Goal: Transaction & Acquisition: Purchase product/service

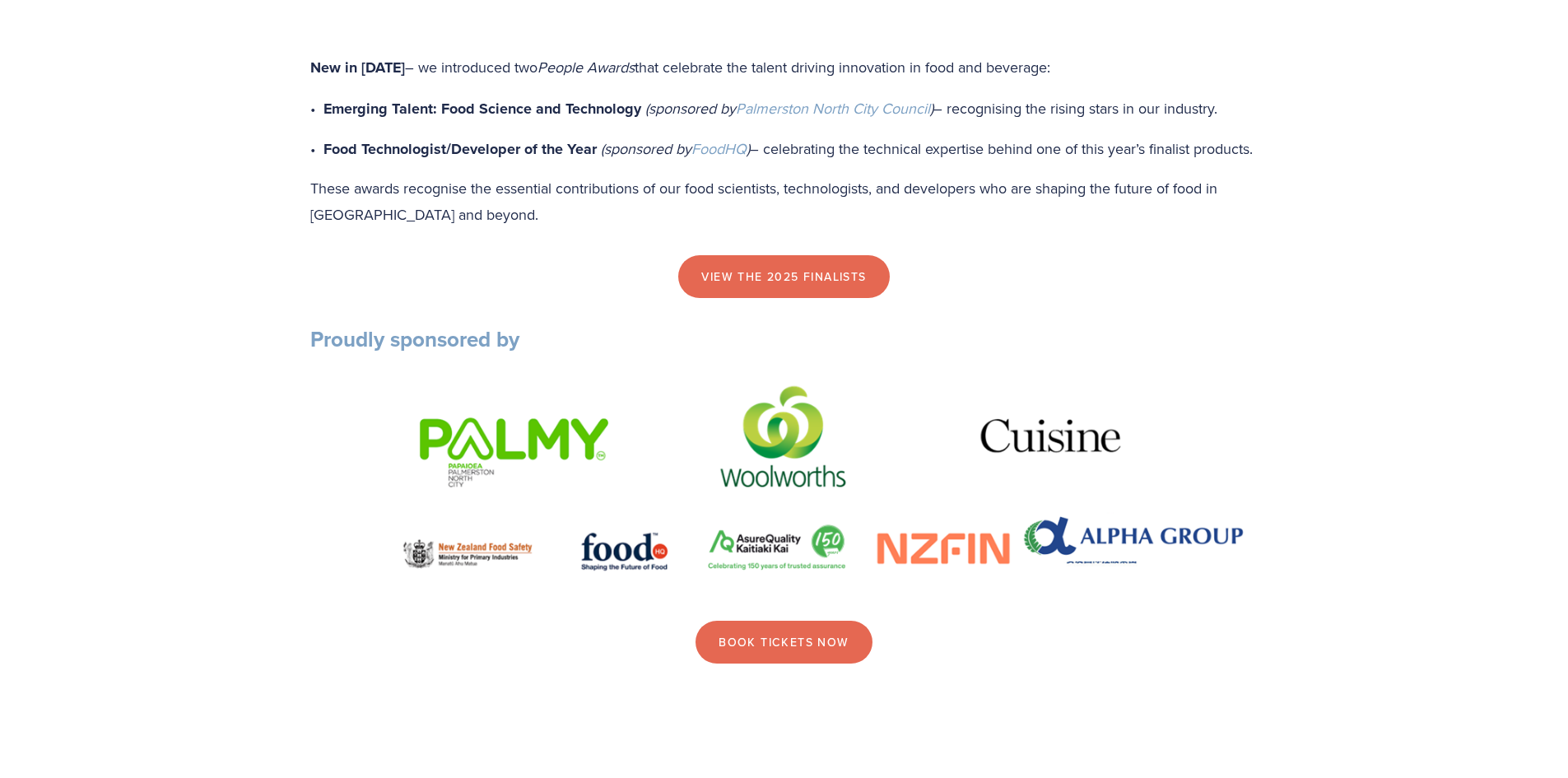
scroll to position [1894, 0]
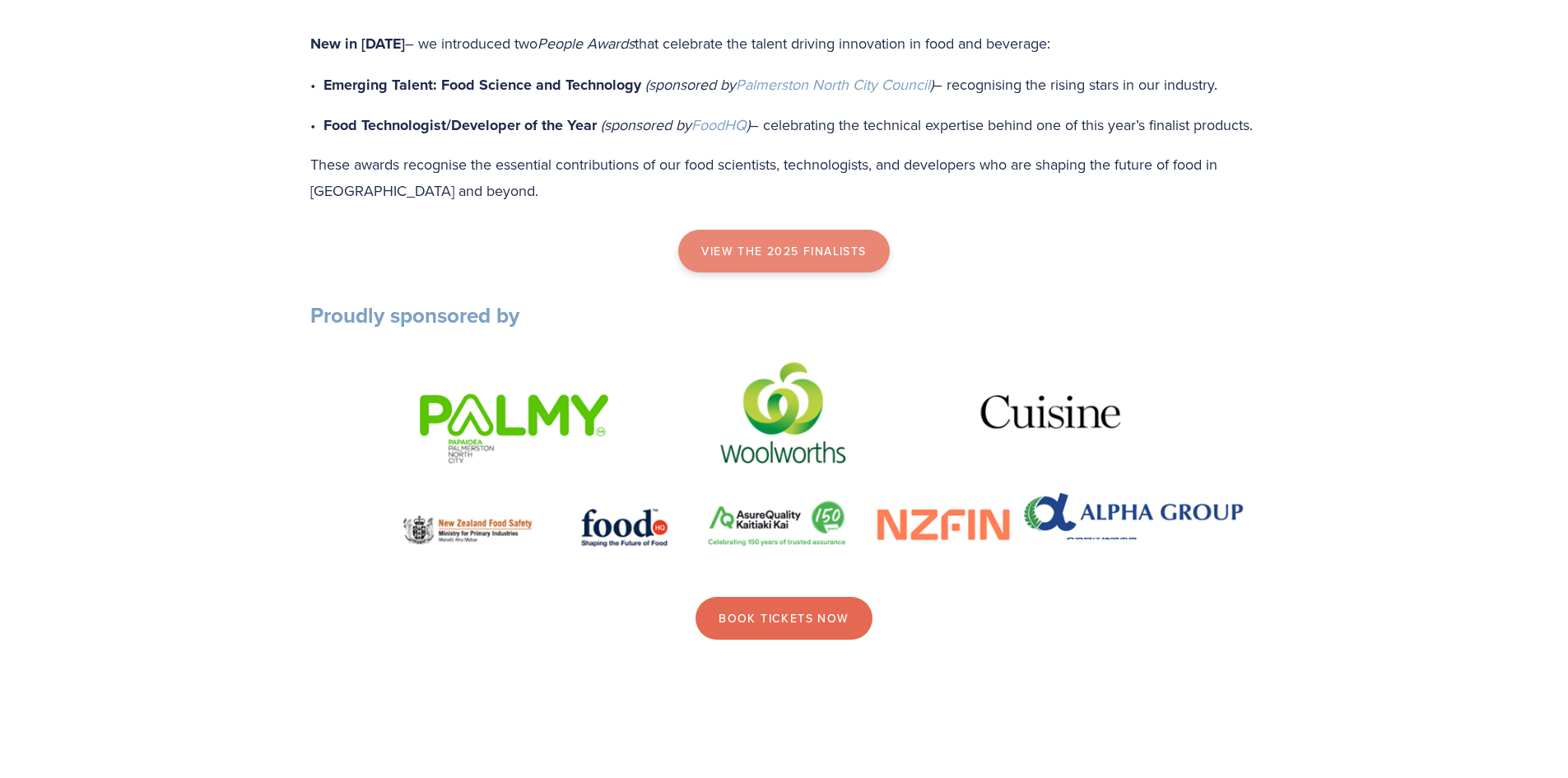
click at [767, 273] on link "view the 2025 finalists" at bounding box center [783, 251] width 211 height 43
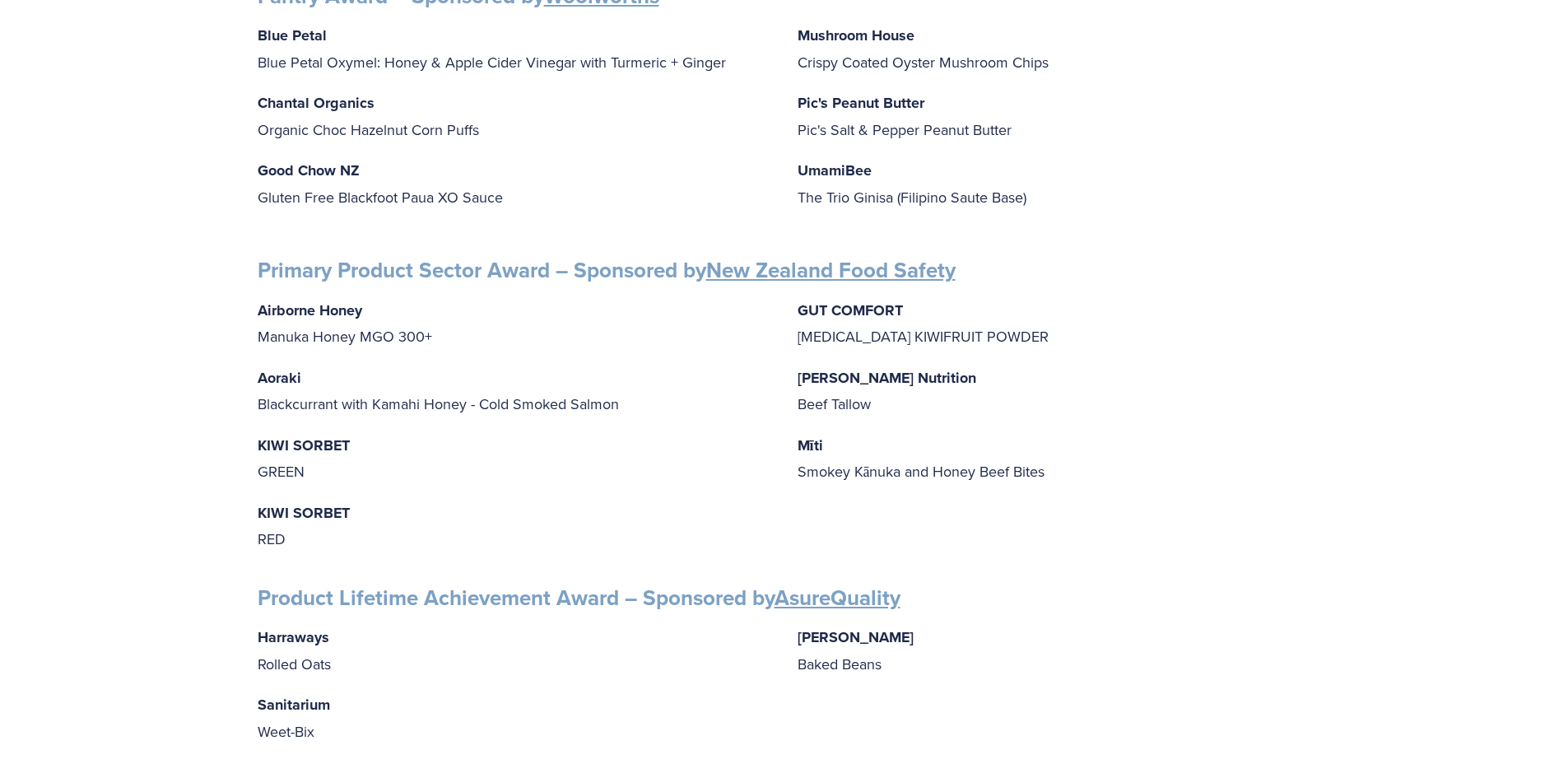
scroll to position [1894, 0]
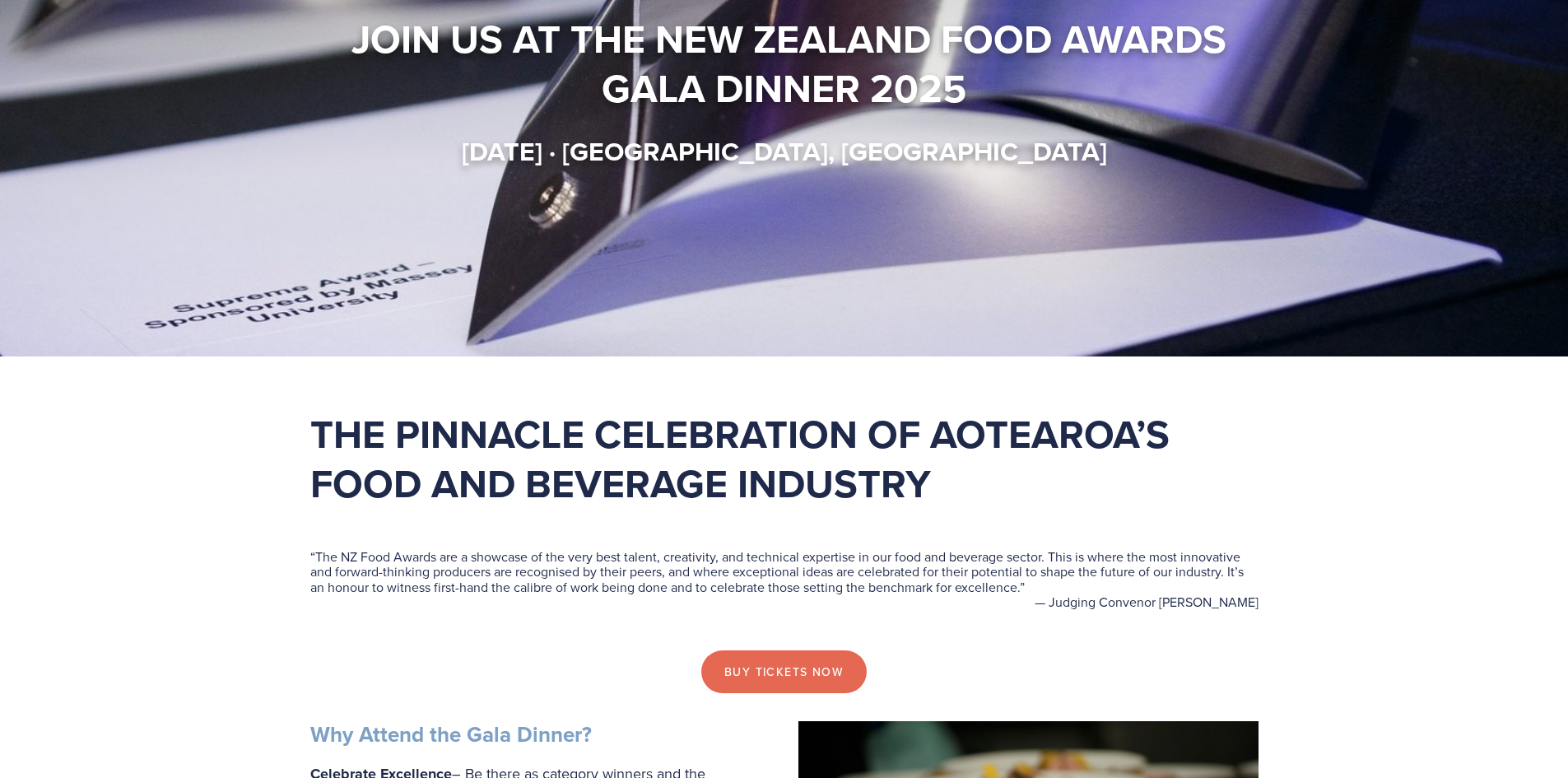
scroll to position [494, 0]
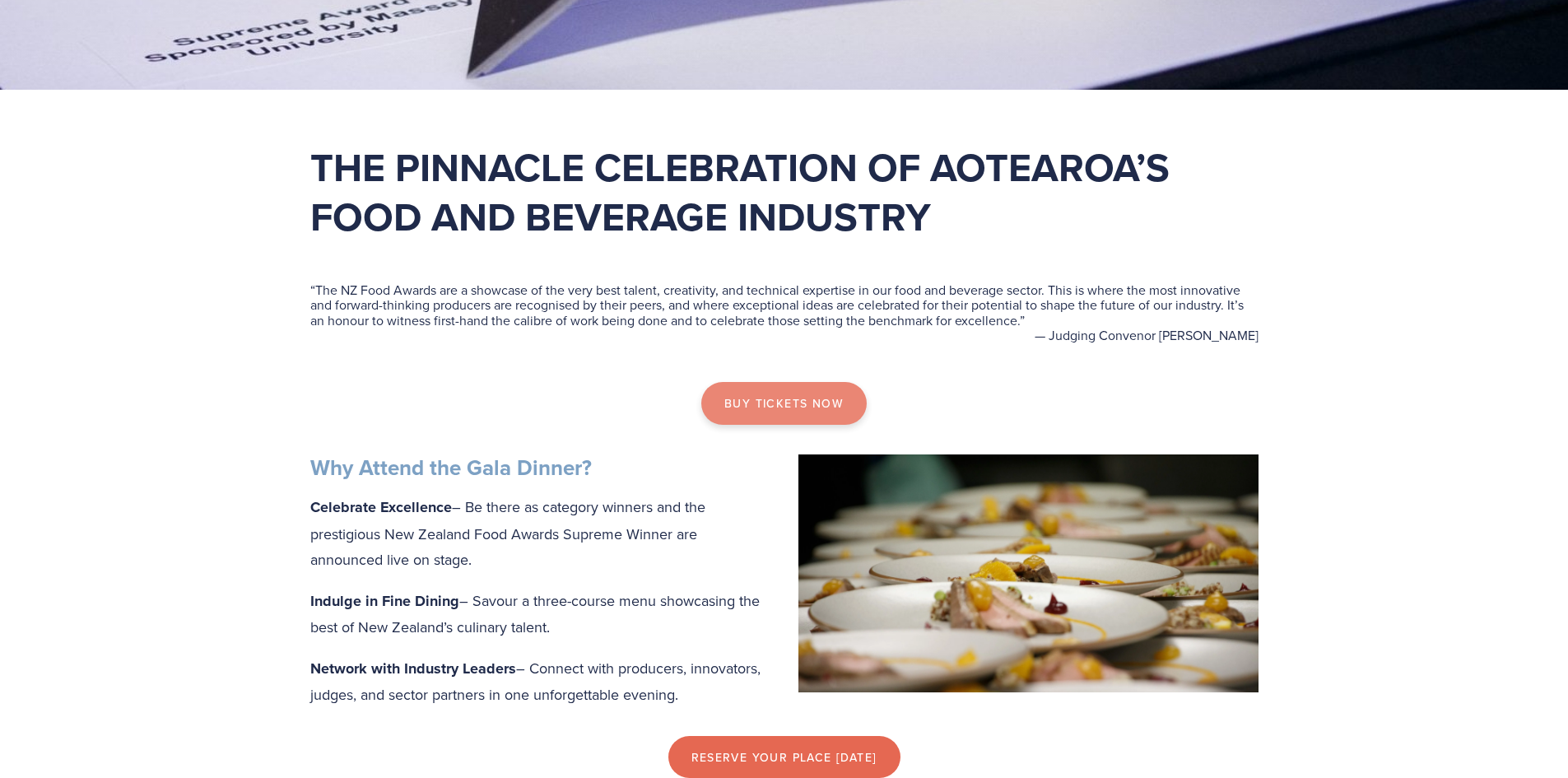
click at [734, 411] on link "Buy tickets now" at bounding box center [784, 403] width 165 height 43
